Goal: Task Accomplishment & Management: Use online tool/utility

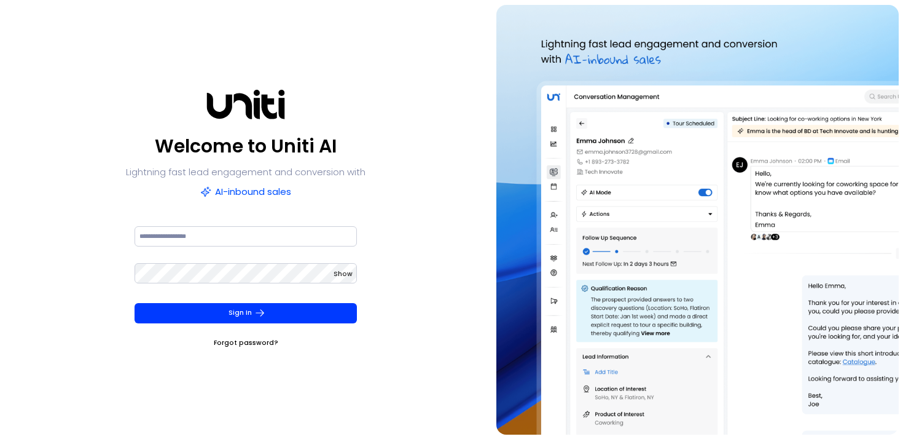
click at [221, 248] on div at bounding box center [246, 242] width 223 height 37
click at [221, 240] on input at bounding box center [246, 236] width 223 height 20
type input "**********"
click at [135, 303] on button "Sign In" at bounding box center [246, 313] width 223 height 20
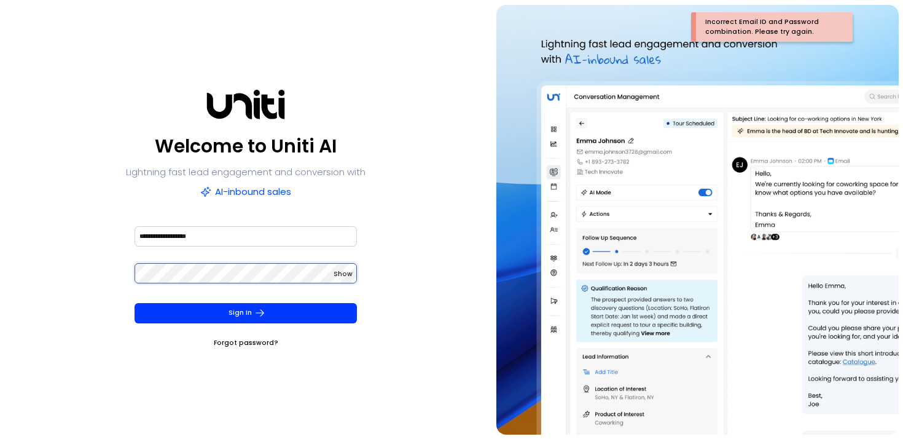
click at [0, 273] on div "**********" at bounding box center [451, 219] width 903 height 439
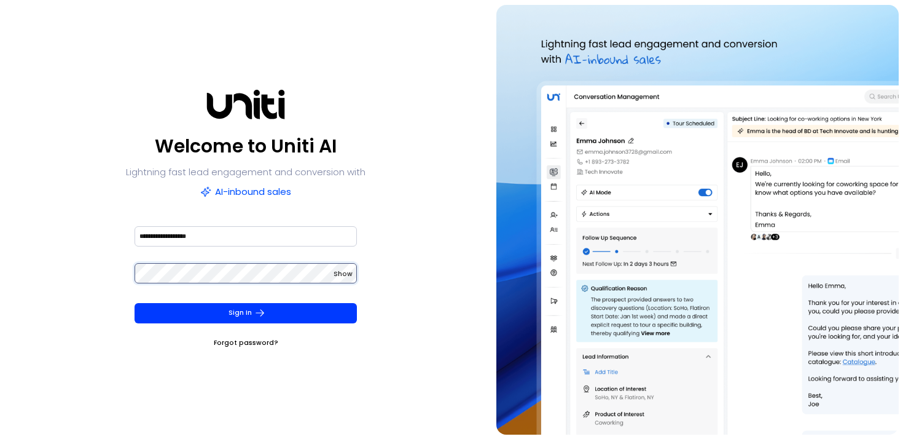
click at [135, 303] on button "Sign In" at bounding box center [246, 313] width 223 height 20
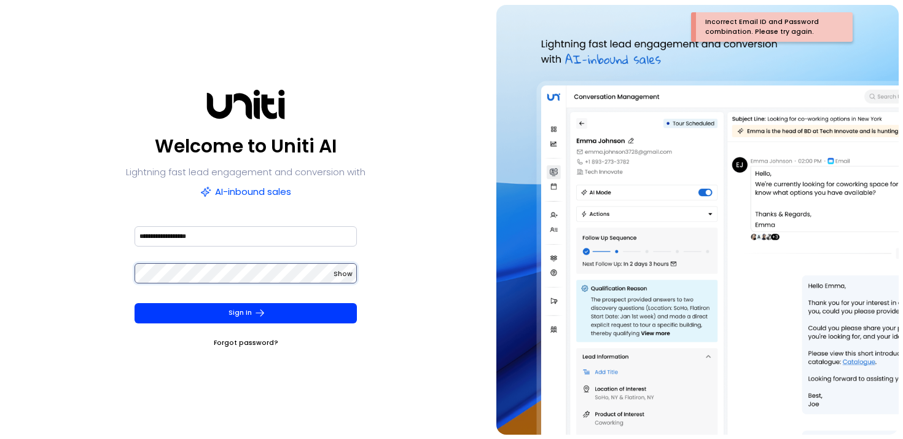
click at [135, 303] on button "Sign In" at bounding box center [246, 313] width 223 height 20
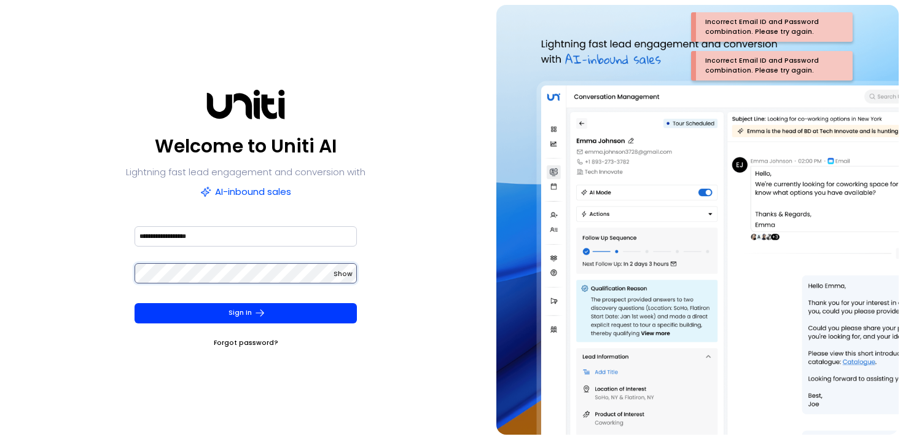
click at [135, 303] on button "Sign In" at bounding box center [246, 313] width 223 height 20
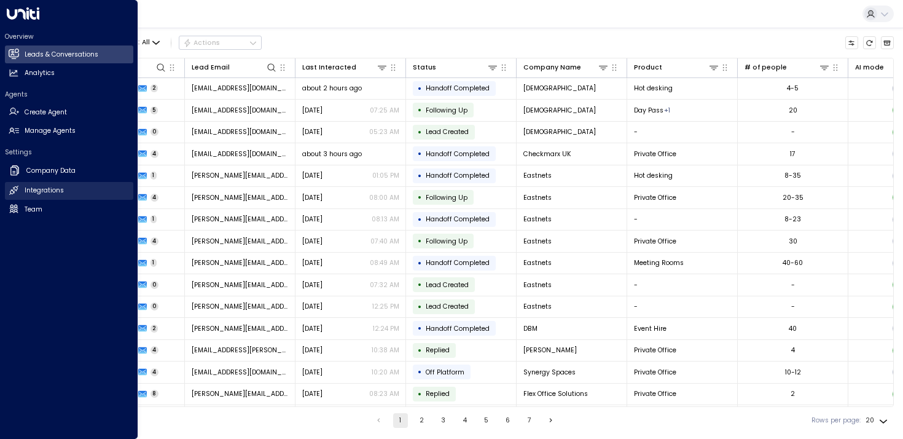
click at [12, 196] on link "Integrations Integrations" at bounding box center [69, 191] width 128 height 18
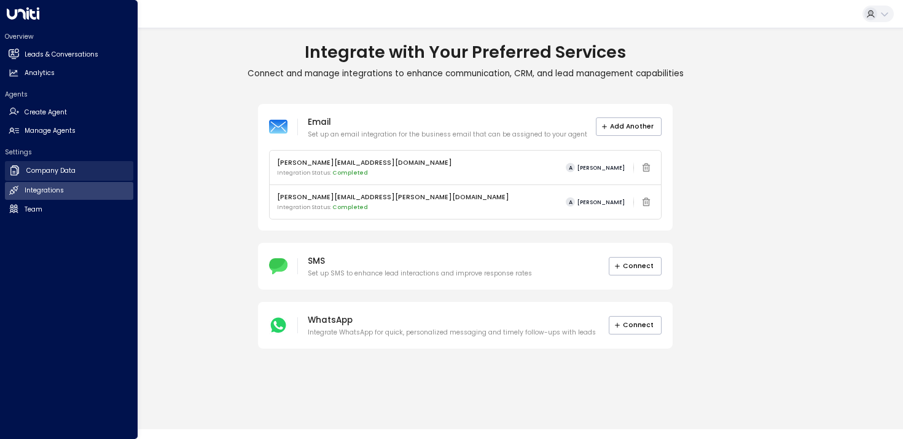
click at [22, 172] on link "Company Data Company Data" at bounding box center [69, 171] width 128 height 20
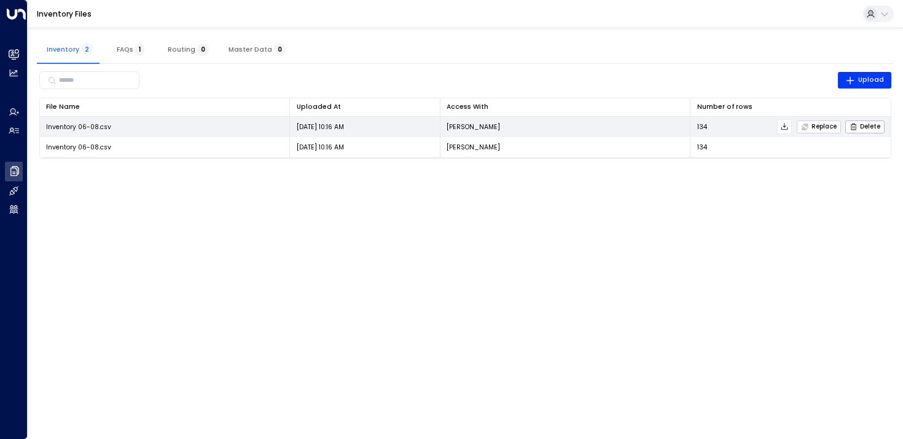
click at [805, 124] on icon "button" at bounding box center [805, 127] width 8 height 8
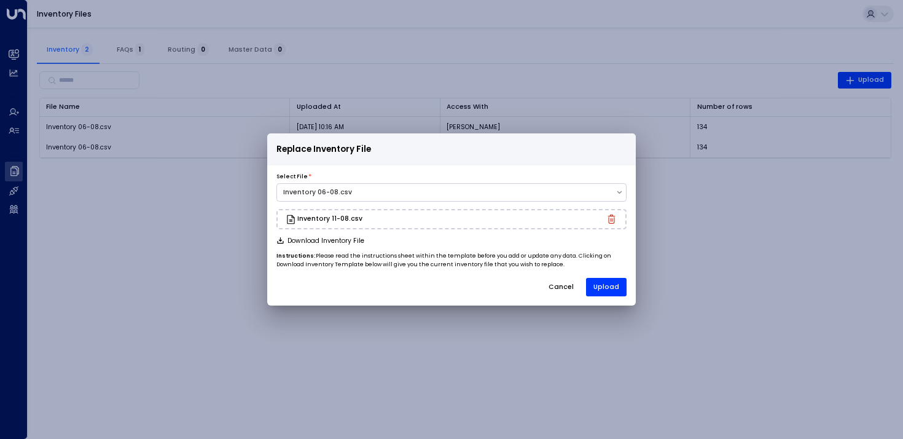
click at [402, 273] on div "Select File * Inventory 06-08.csv Inventory 11-08.csv Download Inventory File I…" at bounding box center [451, 234] width 369 height 123
click at [604, 284] on button "Upload" at bounding box center [606, 287] width 41 height 18
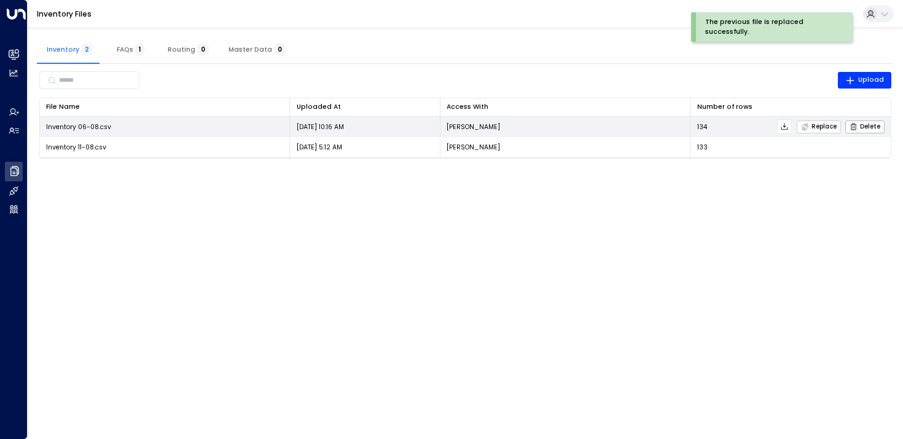
click at [813, 125] on span "Replace" at bounding box center [819, 127] width 36 height 8
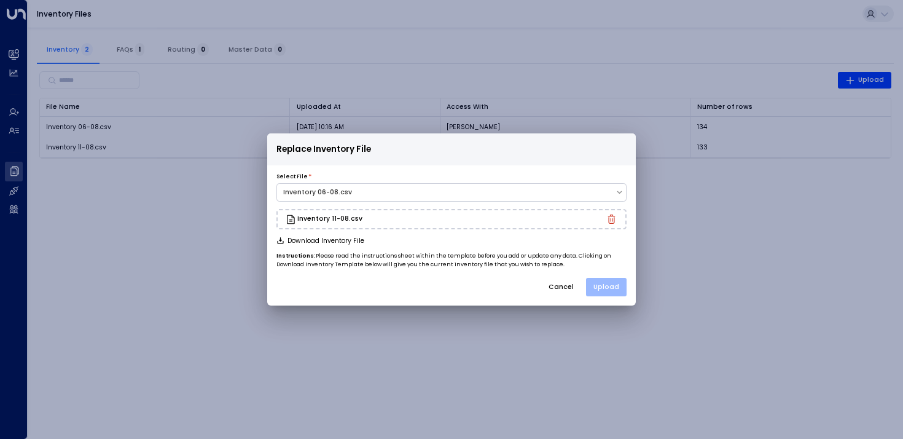
click at [604, 286] on button "Upload" at bounding box center [606, 287] width 41 height 18
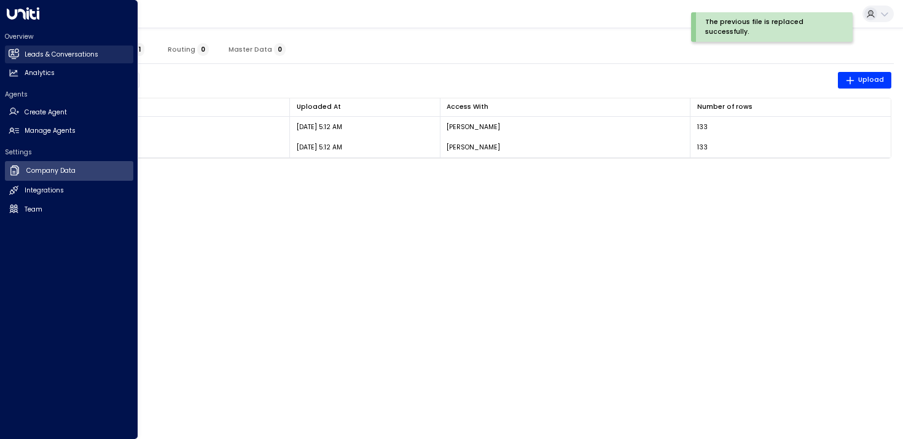
click at [22, 54] on link "Leads & Conversations Leads & Conversations" at bounding box center [69, 54] width 128 height 18
